Goal: Task Accomplishment & Management: Manage account settings

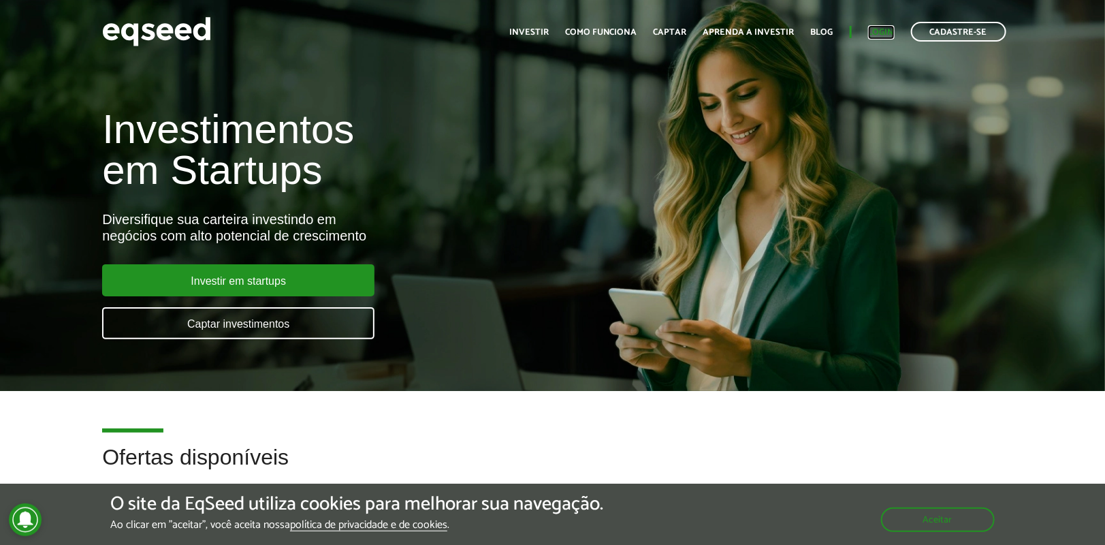
click at [883, 31] on link "Login" at bounding box center [881, 32] width 27 height 9
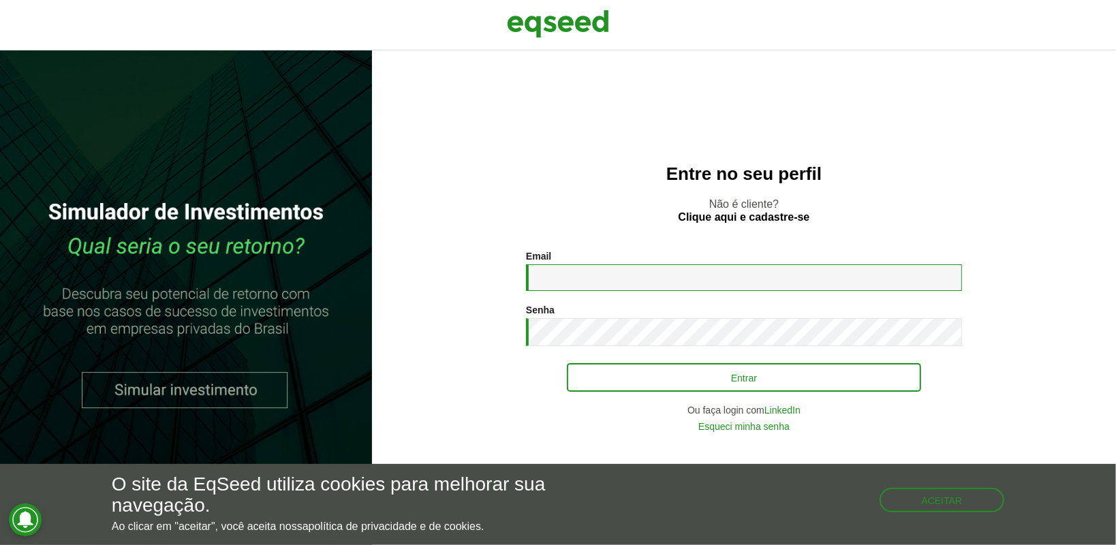
type input "**********"
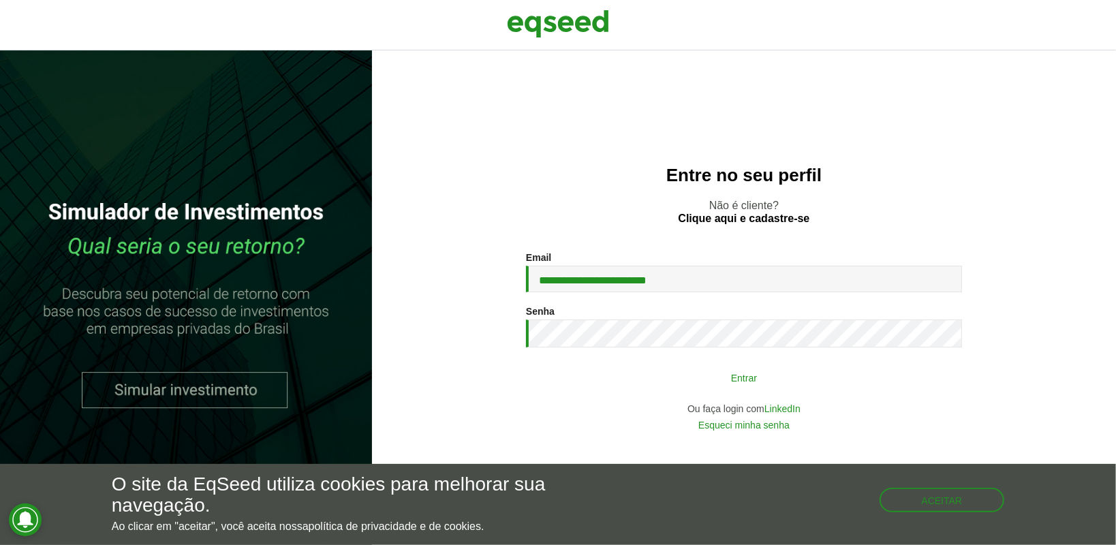
click at [672, 377] on button "Entrar" at bounding box center [744, 377] width 354 height 26
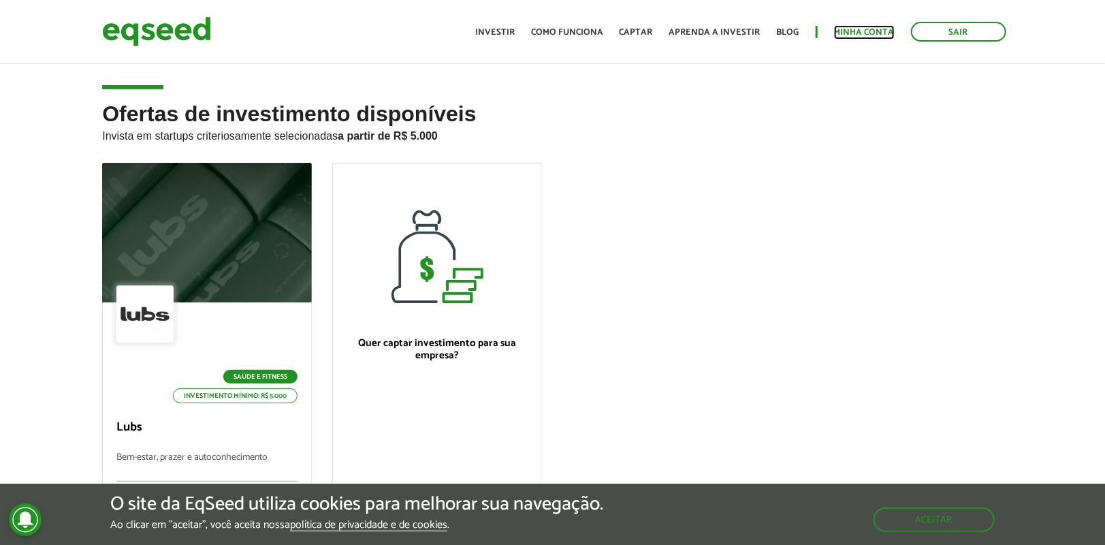
click at [850, 37] on link "Minha conta" at bounding box center [864, 32] width 61 height 9
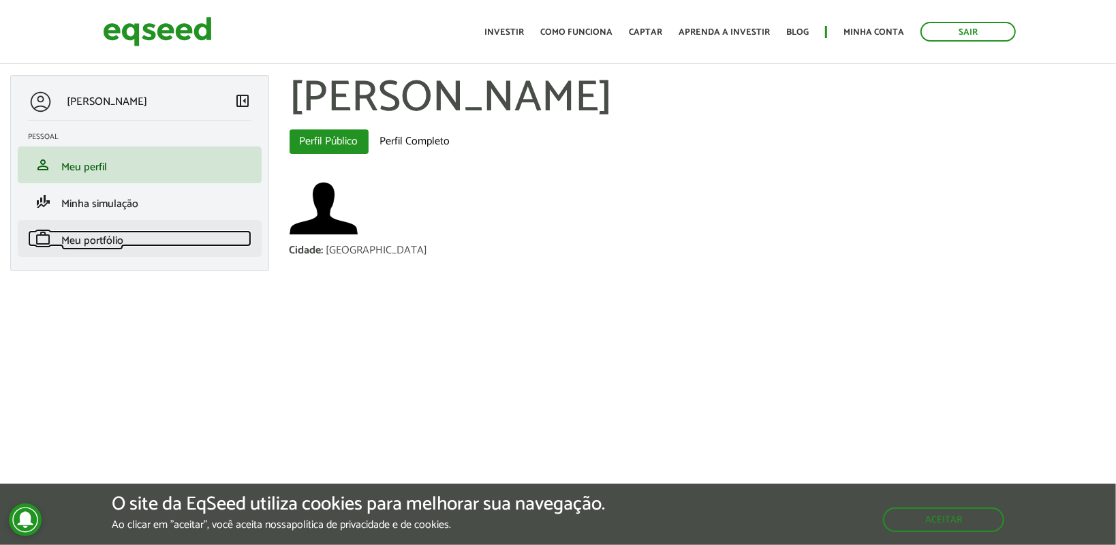
click at [92, 233] on span "Meu portfólio" at bounding box center [92, 241] width 62 height 18
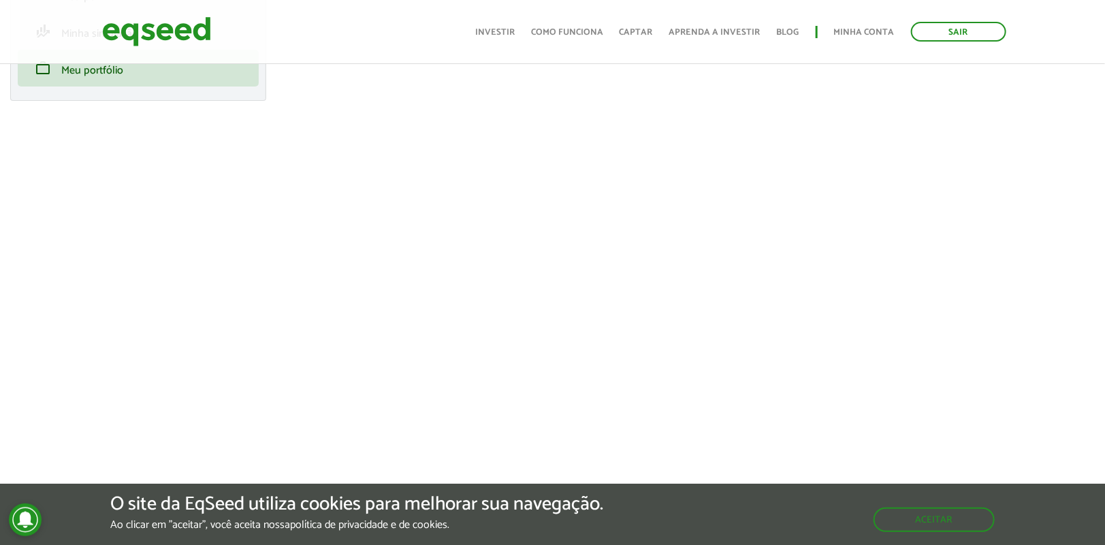
scroll to position [272, 0]
